Goal: Task Accomplishment & Management: Manage account settings

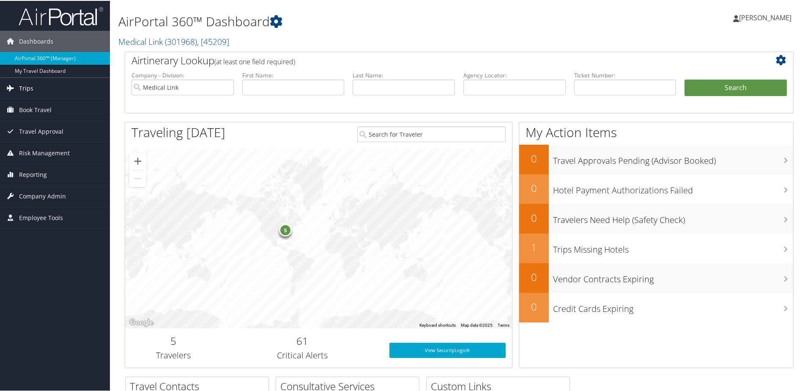
click at [36, 87] on link "Trips" at bounding box center [55, 87] width 110 height 21
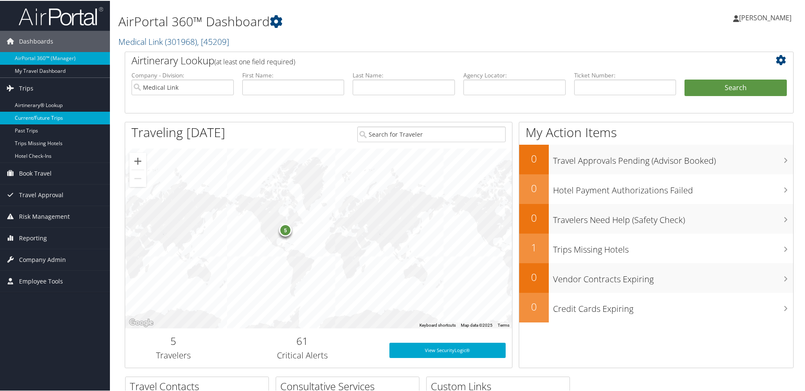
click at [49, 117] on link "Current/Future Trips" at bounding box center [55, 117] width 110 height 13
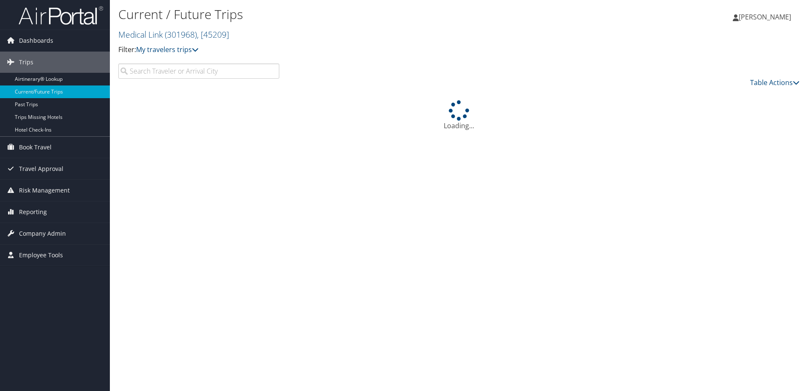
click at [178, 74] on input "search" at bounding box center [198, 70] width 161 height 15
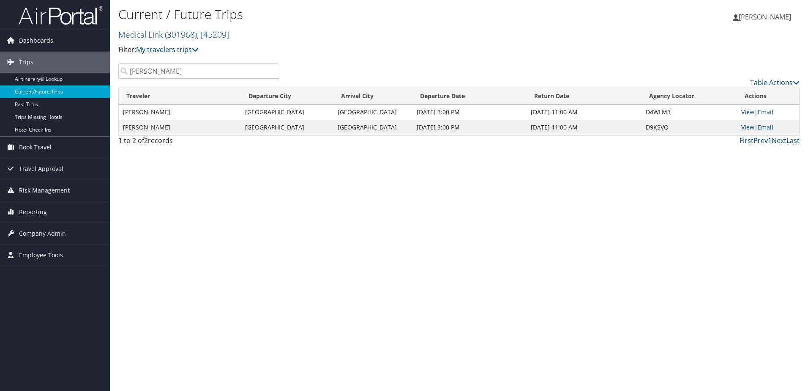
type input "Walker"
click at [746, 112] on link "View" at bounding box center [748, 112] width 13 height 8
click at [744, 124] on link "View" at bounding box center [748, 127] width 13 height 8
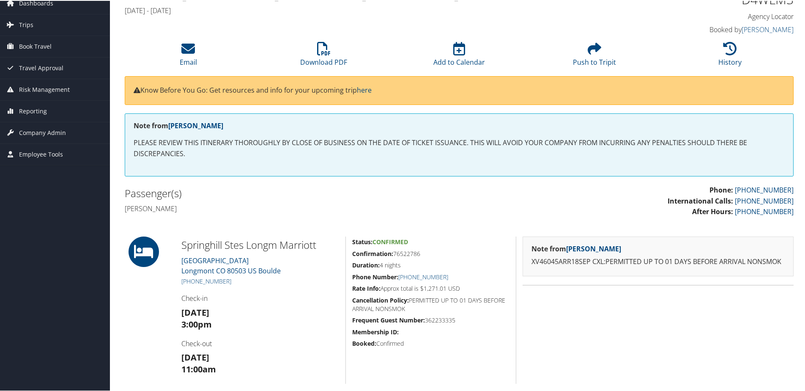
scroll to position [85, 0]
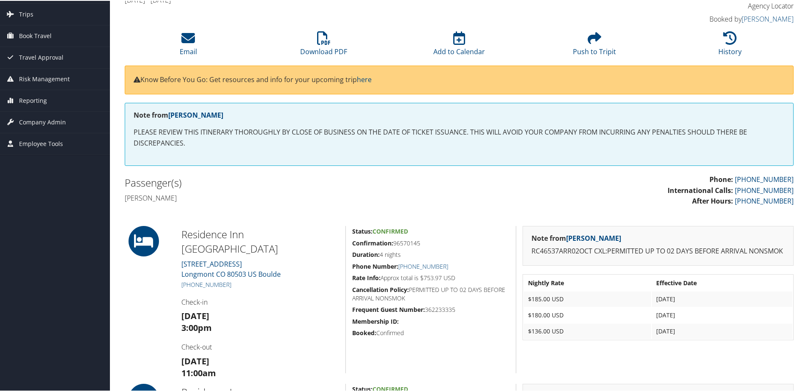
scroll to position [42, 0]
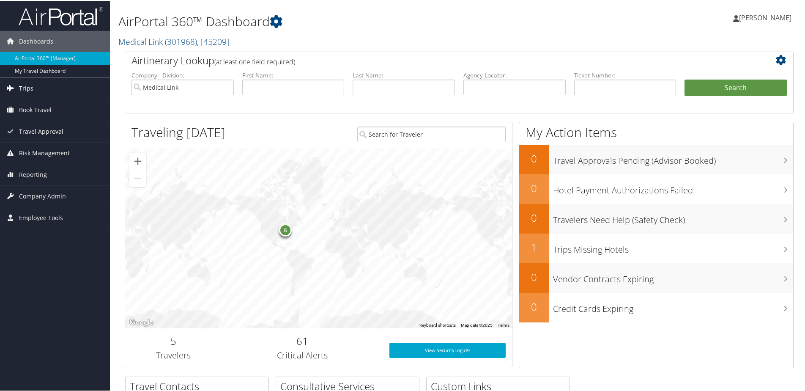
click link "Trips"
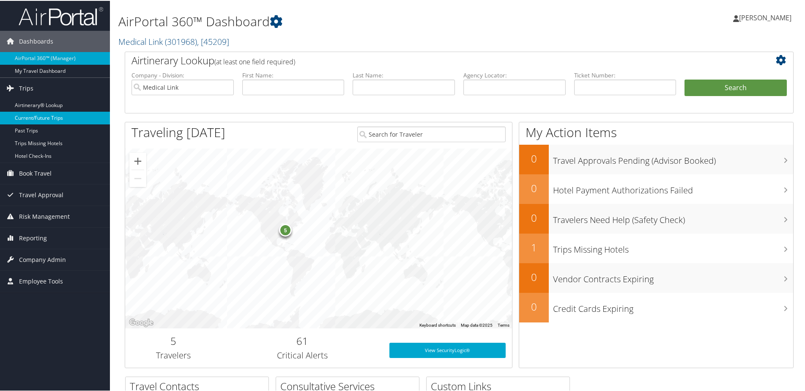
click link "Current/Future Trips"
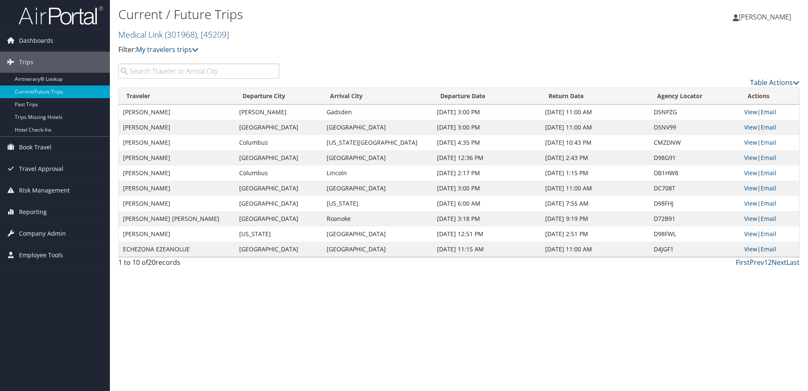
click at [159, 71] on input "search" at bounding box center [198, 70] width 161 height 15
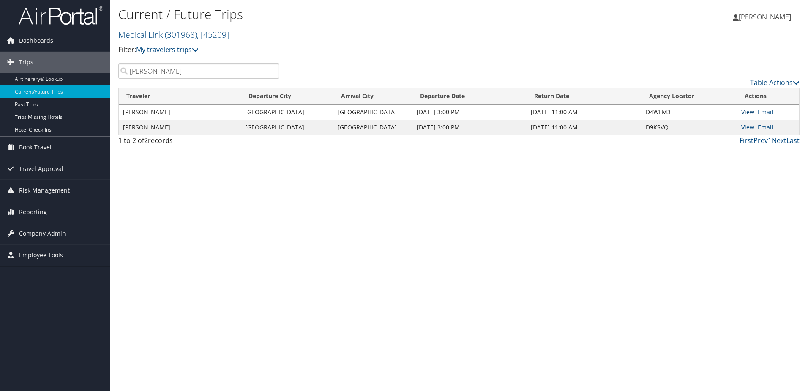
type input "Walker"
click at [746, 112] on link "View" at bounding box center [748, 112] width 13 height 8
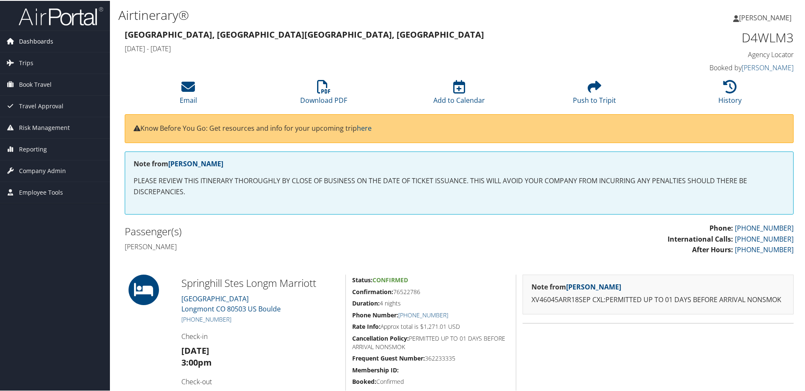
click at [32, 39] on span "Dashboards" at bounding box center [36, 40] width 34 height 21
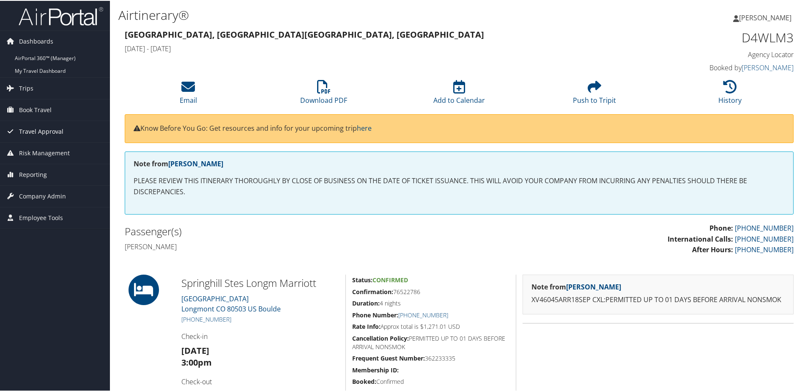
click at [34, 134] on span "Travel Approval" at bounding box center [41, 130] width 44 height 21
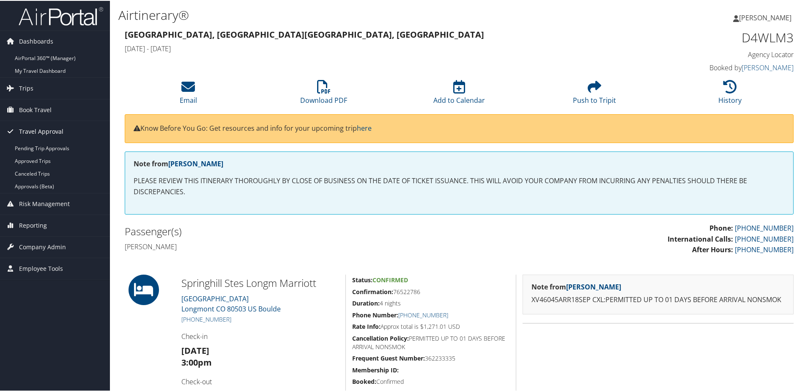
click at [34, 131] on span "Travel Approval" at bounding box center [41, 130] width 44 height 21
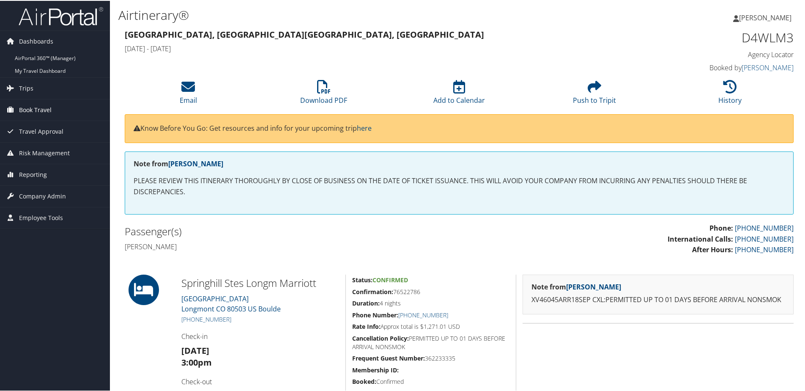
click at [34, 110] on span "Book Travel" at bounding box center [35, 109] width 33 height 21
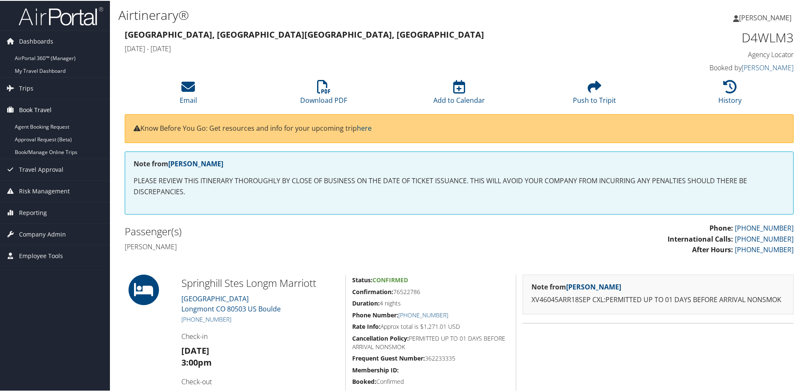
click at [34, 110] on span "Book Travel" at bounding box center [35, 109] width 33 height 21
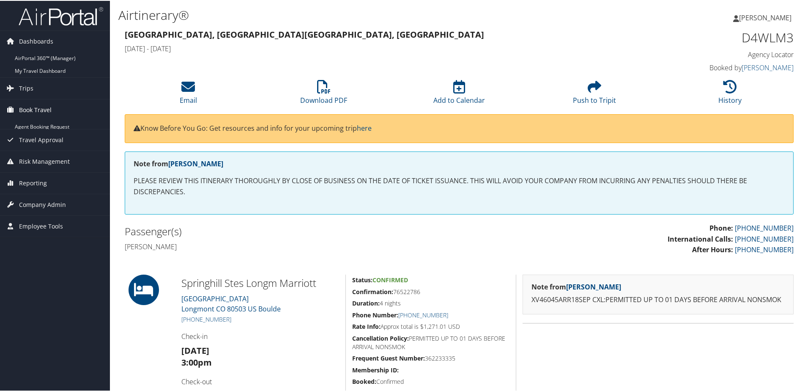
click at [34, 110] on span "Book Travel" at bounding box center [35, 109] width 33 height 21
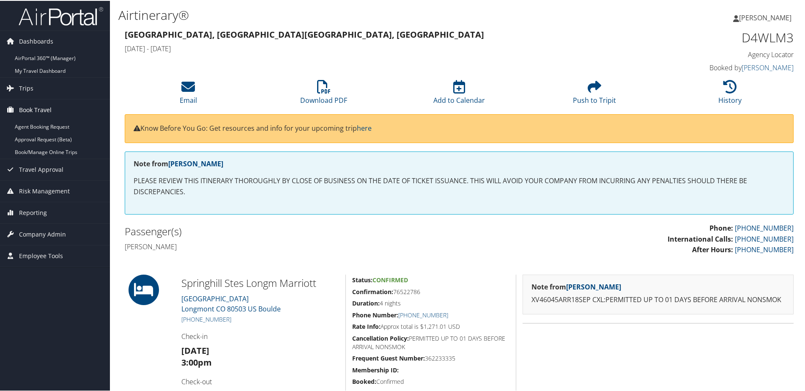
click at [34, 110] on span "Book Travel" at bounding box center [35, 109] width 33 height 21
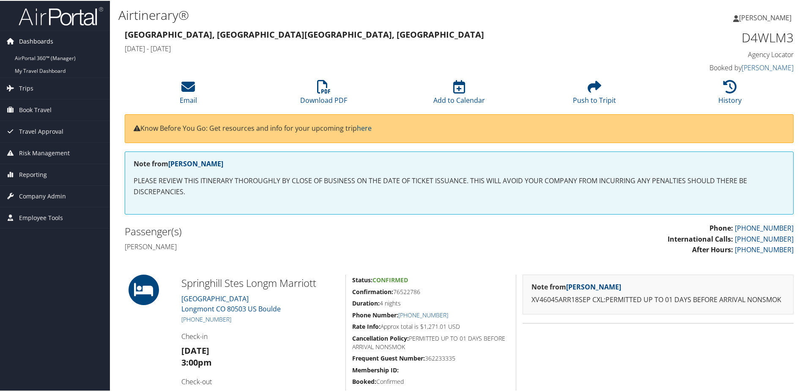
click at [24, 37] on span "Dashboards" at bounding box center [36, 40] width 34 height 21
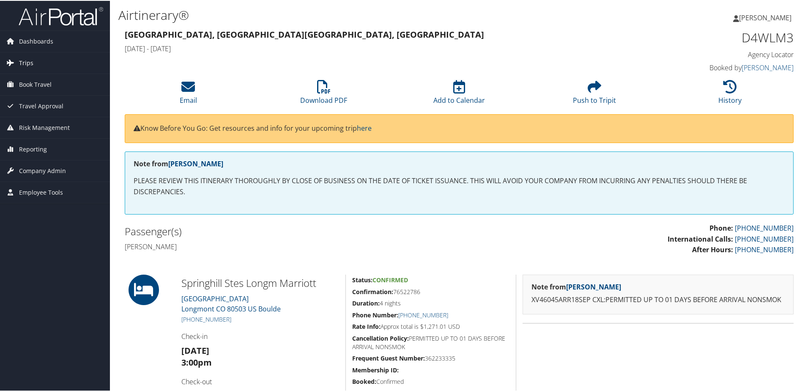
click at [24, 58] on span "Trips" at bounding box center [26, 62] width 14 height 21
click at [30, 81] on span "Book Travel" at bounding box center [35, 83] width 33 height 21
click at [30, 129] on span "Risk Management" at bounding box center [44, 126] width 51 height 21
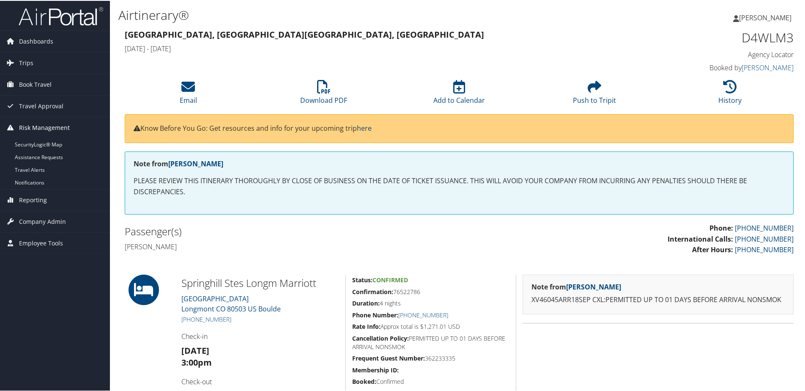
click at [30, 129] on span "Risk Management" at bounding box center [44, 126] width 51 height 21
click at [31, 168] on span "Company Admin" at bounding box center [42, 169] width 47 height 21
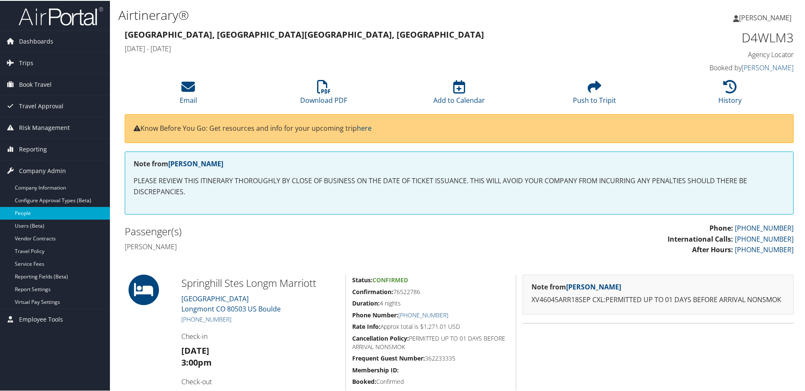
click at [26, 211] on link "People" at bounding box center [55, 212] width 110 height 13
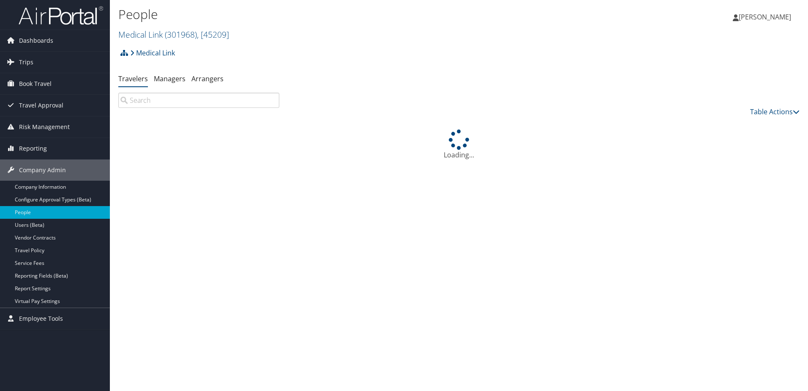
click at [198, 96] on input "search" at bounding box center [198, 100] width 161 height 15
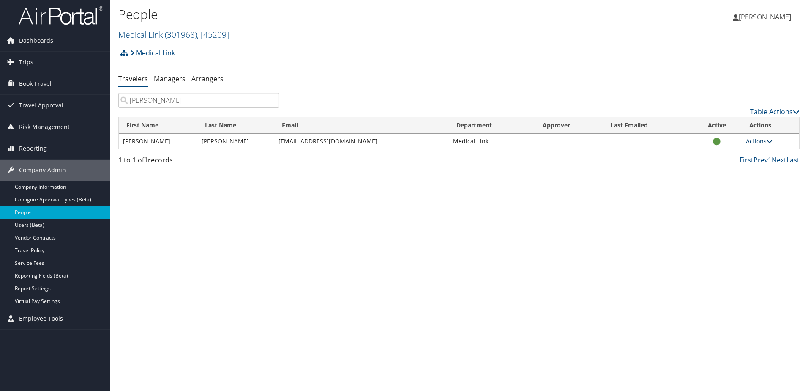
type input "Walker"
click at [753, 141] on link "Actions" at bounding box center [759, 141] width 27 height 8
click at [720, 167] on link "View Profile" at bounding box center [732, 168] width 78 height 14
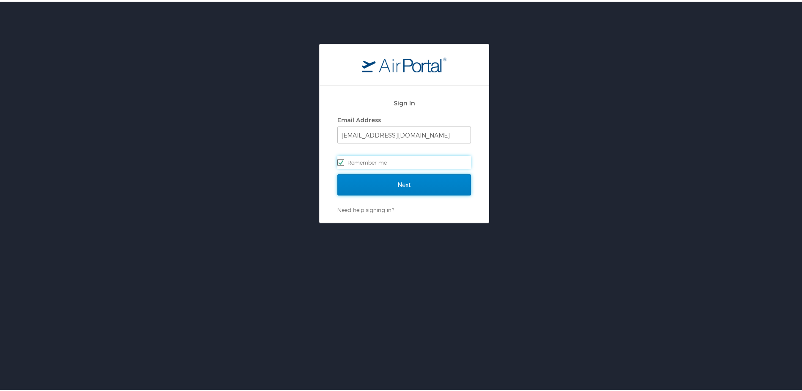
click at [392, 180] on input "Next" at bounding box center [404, 183] width 134 height 21
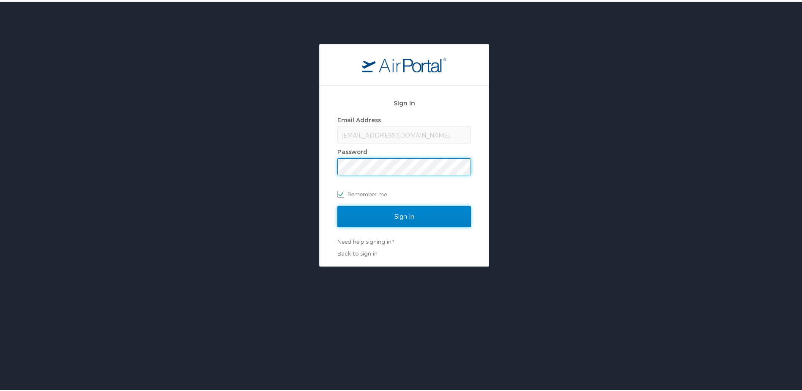
click at [387, 211] on input "Sign In" at bounding box center [404, 214] width 134 height 21
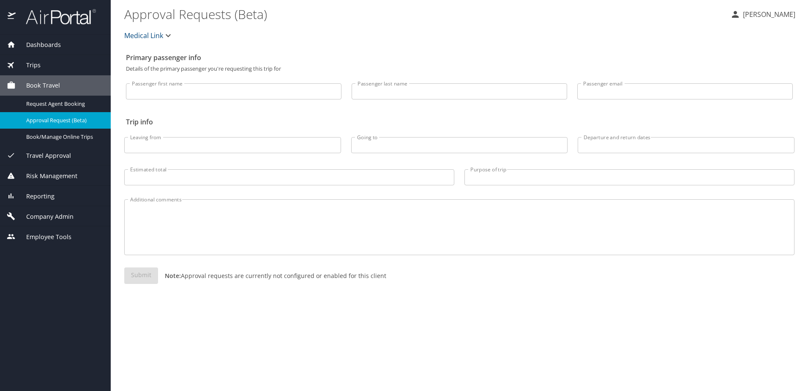
click at [34, 219] on span "Company Admin" at bounding box center [45, 216] width 58 height 9
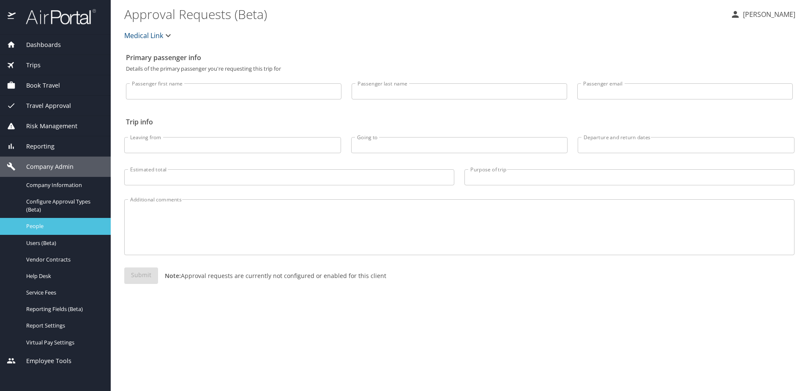
click at [57, 227] on span "People" at bounding box center [63, 226] width 74 height 8
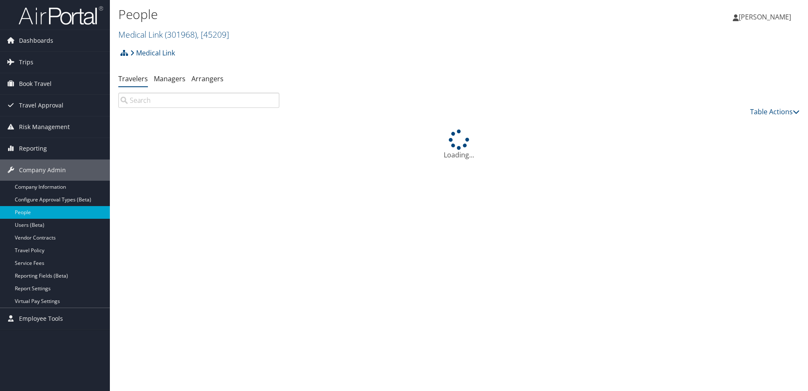
click at [228, 100] on input "search" at bounding box center [198, 100] width 161 height 15
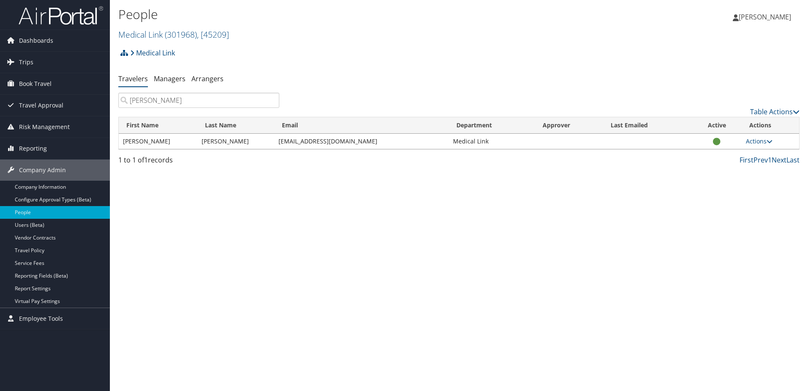
type input "[PERSON_NAME]"
click at [272, 140] on td "[PERSON_NAME]" at bounding box center [235, 141] width 77 height 15
click at [294, 140] on td "[EMAIL_ADDRESS][DOMAIN_NAME]" at bounding box center [361, 141] width 175 height 15
click at [764, 143] on link "Actions" at bounding box center [759, 141] width 27 height 8
click at [722, 166] on link "View Profile" at bounding box center [732, 168] width 78 height 14
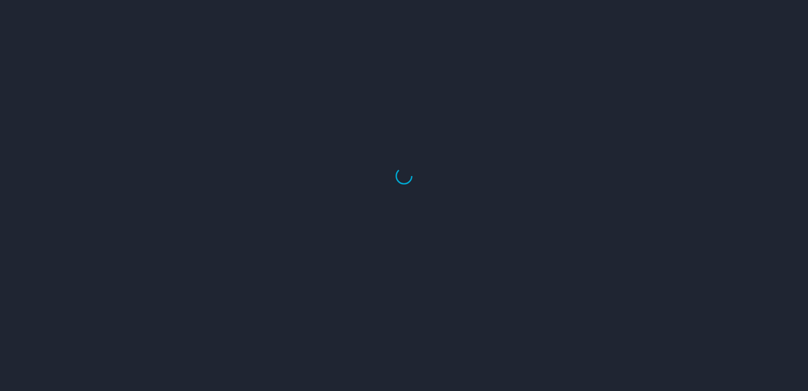
select select "US"
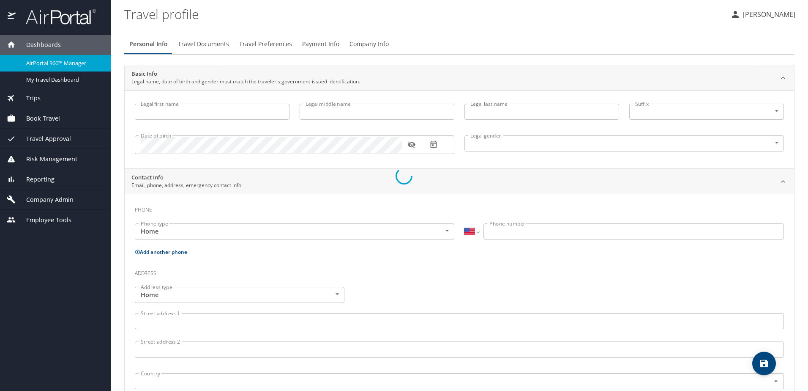
type input "[PERSON_NAME]"
type input "[DEMOGRAPHIC_DATA]"
select select "US"
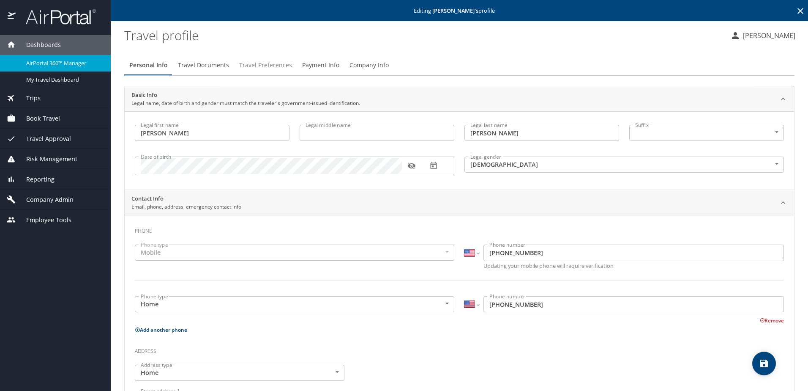
click at [266, 66] on span "Travel Preferences" at bounding box center [265, 65] width 53 height 11
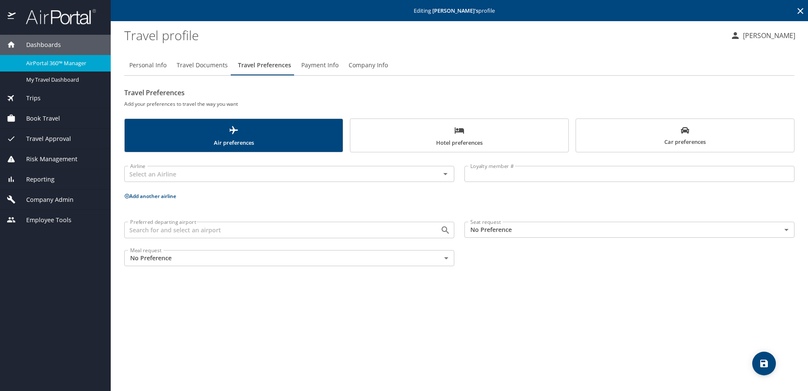
click at [315, 66] on span "Payment Info" at bounding box center [319, 65] width 37 height 11
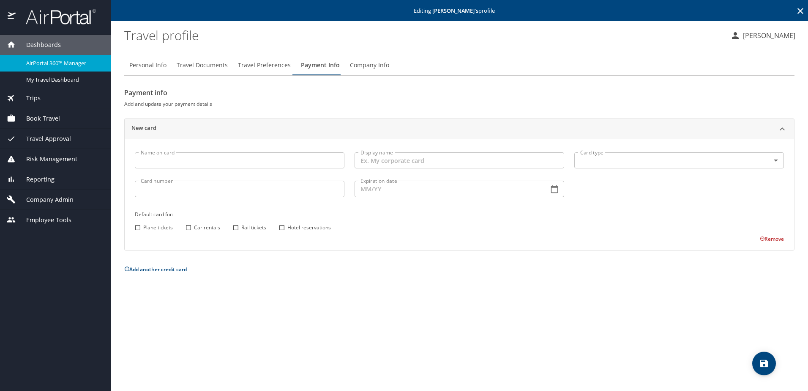
click at [267, 64] on span "Travel Preferences" at bounding box center [264, 65] width 53 height 11
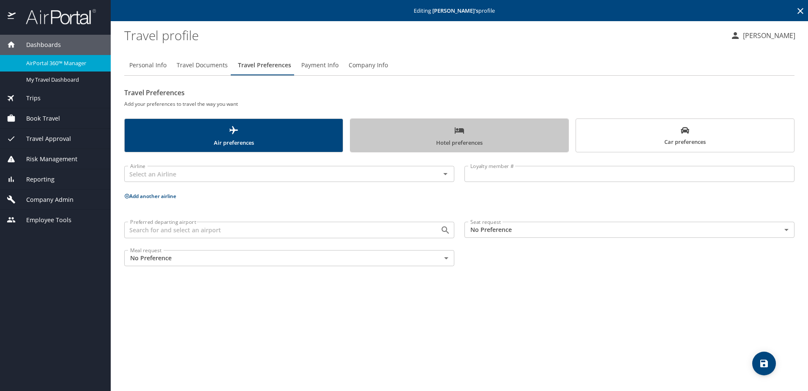
click at [474, 125] on span "Hotel preferences" at bounding box center [460, 136] width 208 height 22
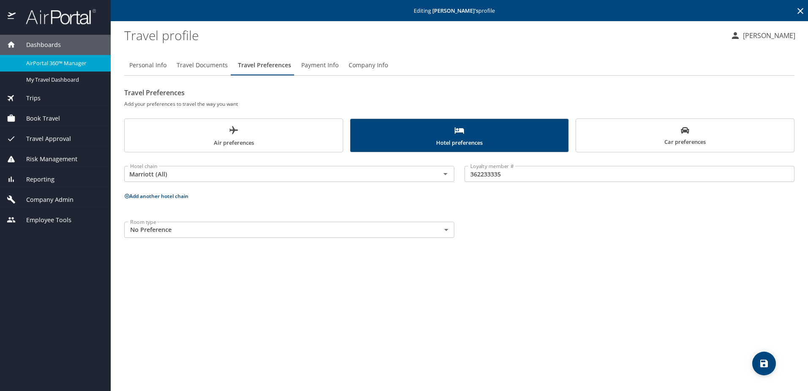
click at [620, 131] on span "Car preferences" at bounding box center [685, 136] width 208 height 21
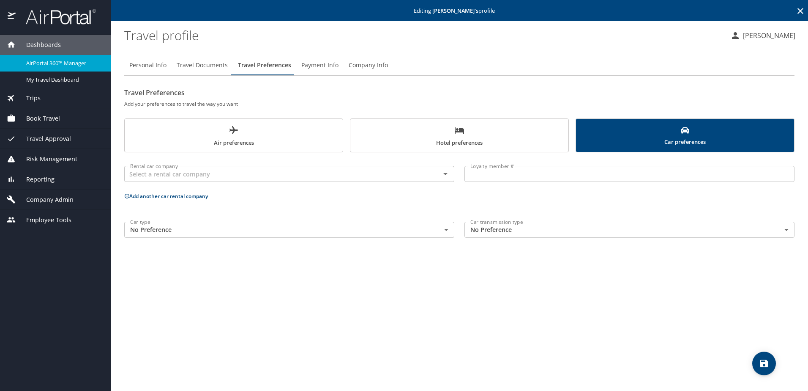
click at [523, 132] on span "Hotel preferences" at bounding box center [460, 136] width 208 height 22
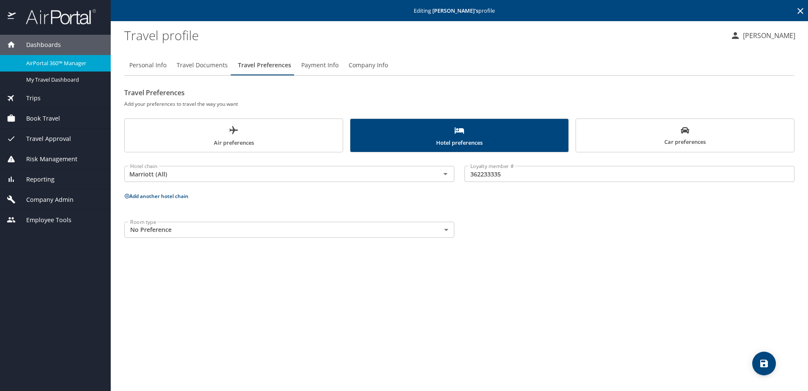
click at [284, 133] on span "Air preferences" at bounding box center [234, 136] width 208 height 22
